Goal: Information Seeking & Learning: Learn about a topic

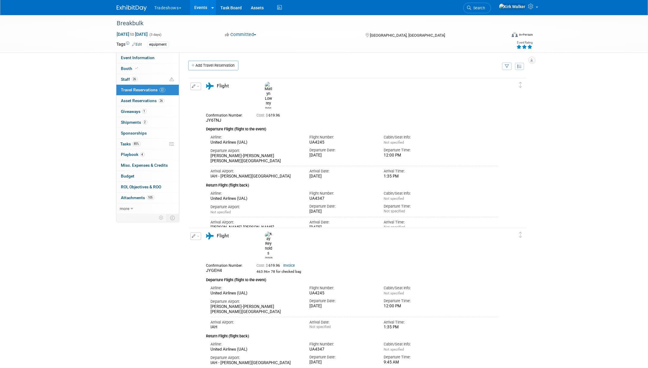
click at [159, 6] on button "Tradeshows" at bounding box center [171, 6] width 35 height 13
click at [455, 163] on div "Arrival Airport: IAH - George Bush Intercontinental Houston Airport Arrival Dat…" at bounding box center [354, 171] width 297 height 16
click at [174, 11] on button "Tradeshows" at bounding box center [171, 6] width 35 height 13
click at [172, 33] on link "Tradeshows" at bounding box center [186, 36] width 64 height 8
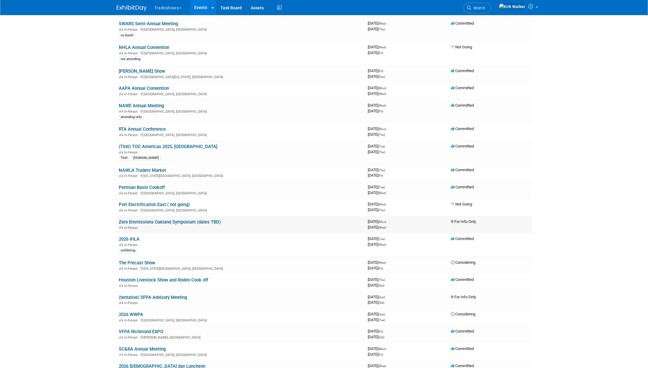
scroll to position [210, 0]
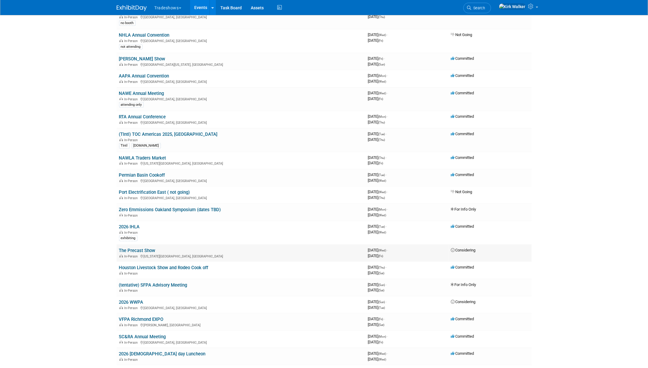
drag, startPoint x: 456, startPoint y: 248, endPoint x: 505, endPoint y: 250, distance: 49.0
click at [505, 250] on td "Considering" at bounding box center [489, 253] width 83 height 17
click at [503, 251] on td "Considering" at bounding box center [489, 253] width 83 height 17
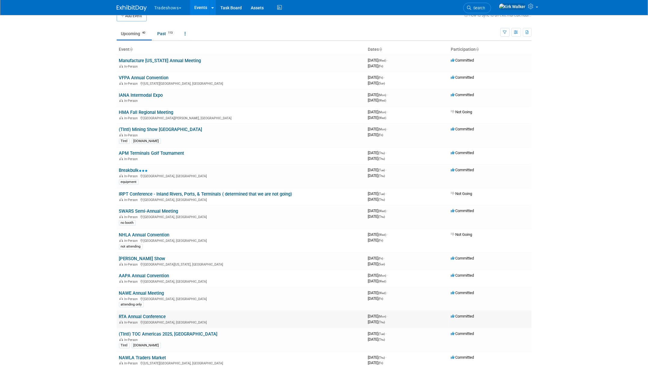
scroll to position [0, 0]
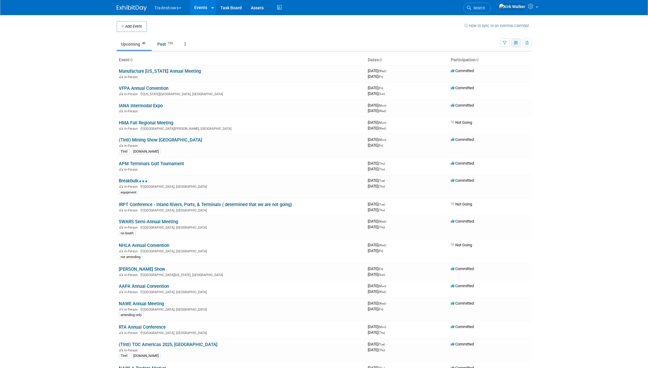
click at [515, 44] on icon "button" at bounding box center [516, 43] width 5 height 4
click at [439, 40] on ul "Upcoming 40 Past 113 All Events 153 Past and Upcoming Grouped Annually Events g…" at bounding box center [309, 45] width 384 height 14
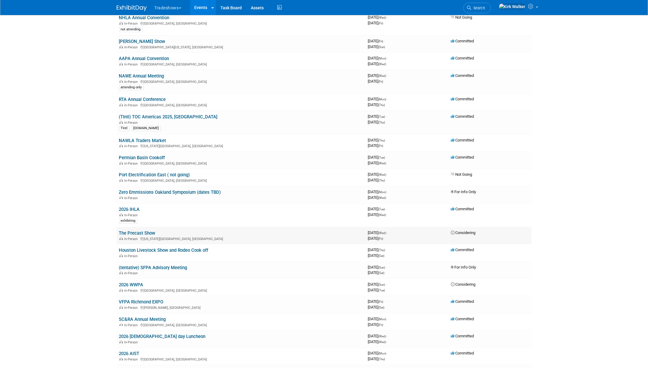
scroll to position [240, 0]
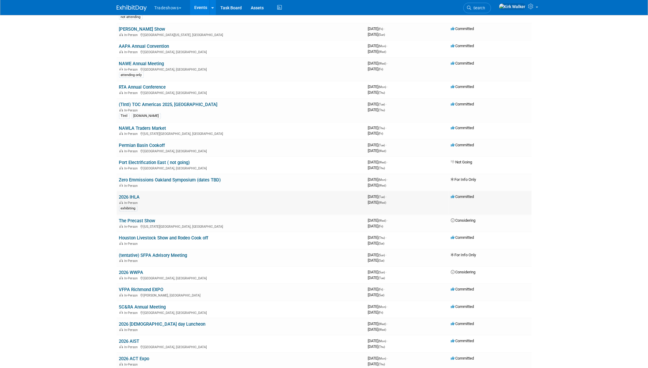
click at [136, 196] on link "2026 IHLA" at bounding box center [129, 196] width 21 height 5
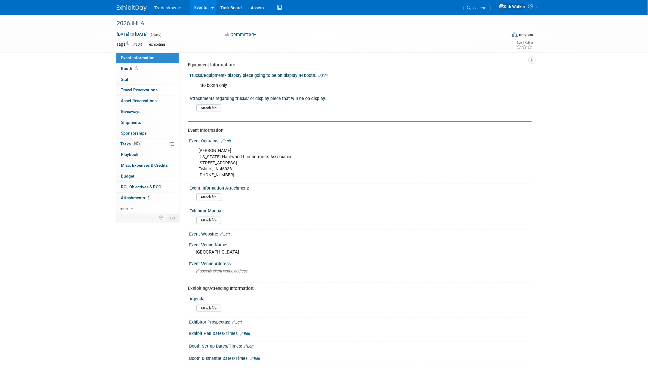
click at [200, 8] on link "Events" at bounding box center [201, 7] width 22 height 15
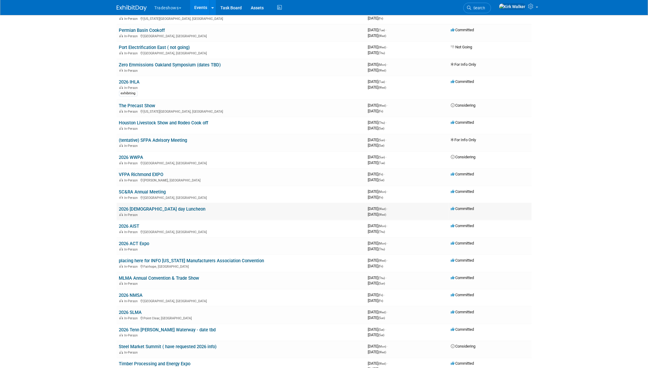
scroll to position [361, 0]
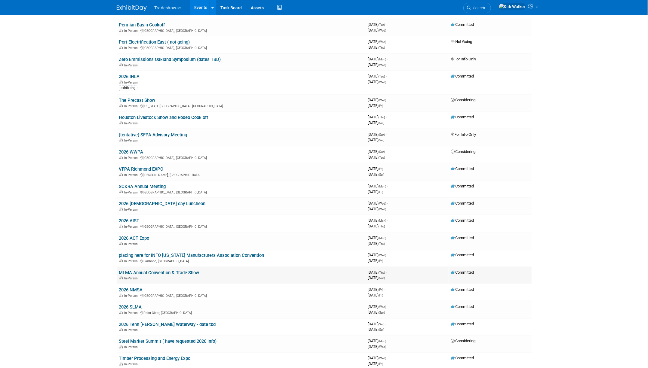
click at [121, 271] on link "MLMA Annual Convention & Trade Show" at bounding box center [159, 272] width 80 height 5
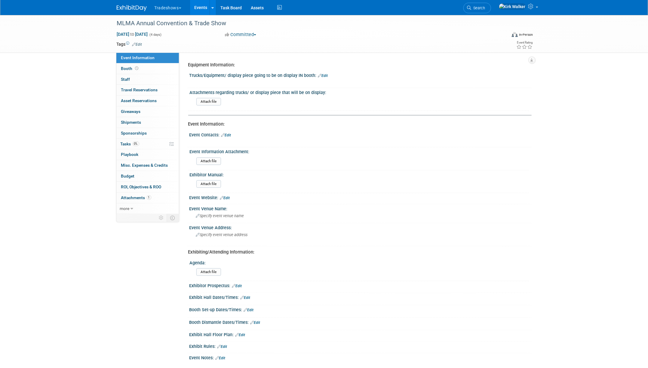
click at [201, 10] on link "Events" at bounding box center [201, 7] width 22 height 15
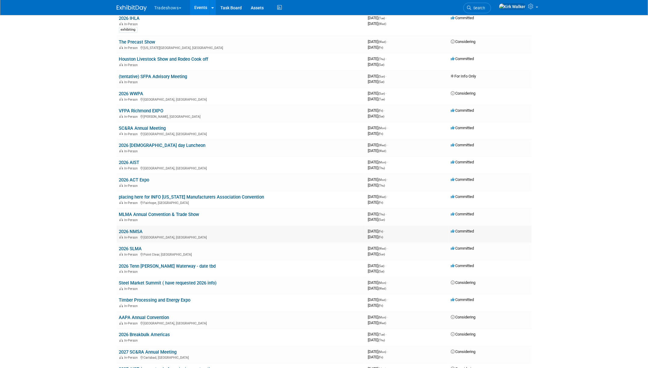
scroll to position [421, 0]
